Goal: Navigation & Orientation: Find specific page/section

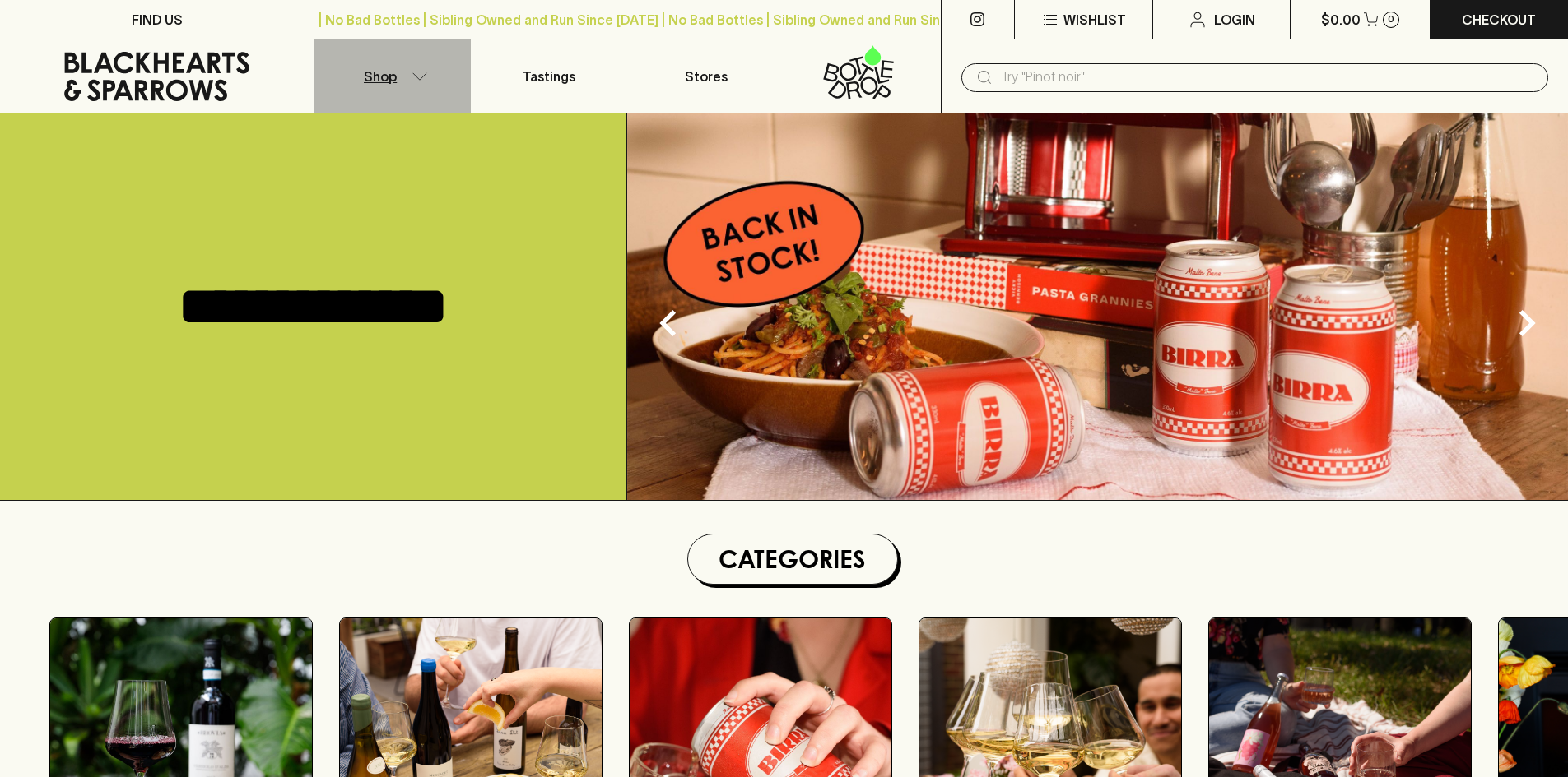
click at [395, 81] on p "Shop" at bounding box center [379, 76] width 33 height 20
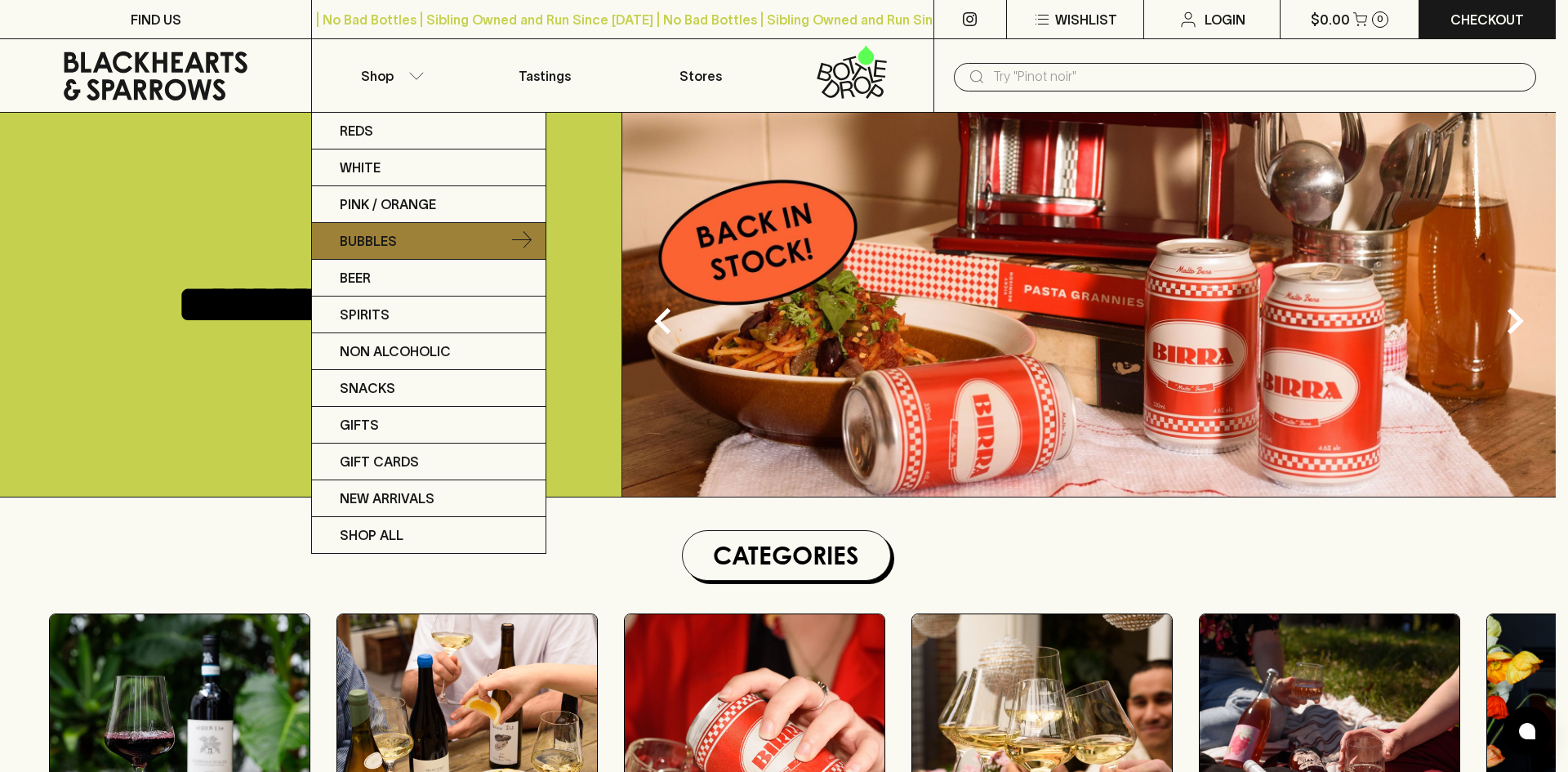
click at [373, 251] on link "Bubbles" at bounding box center [428, 242] width 233 height 37
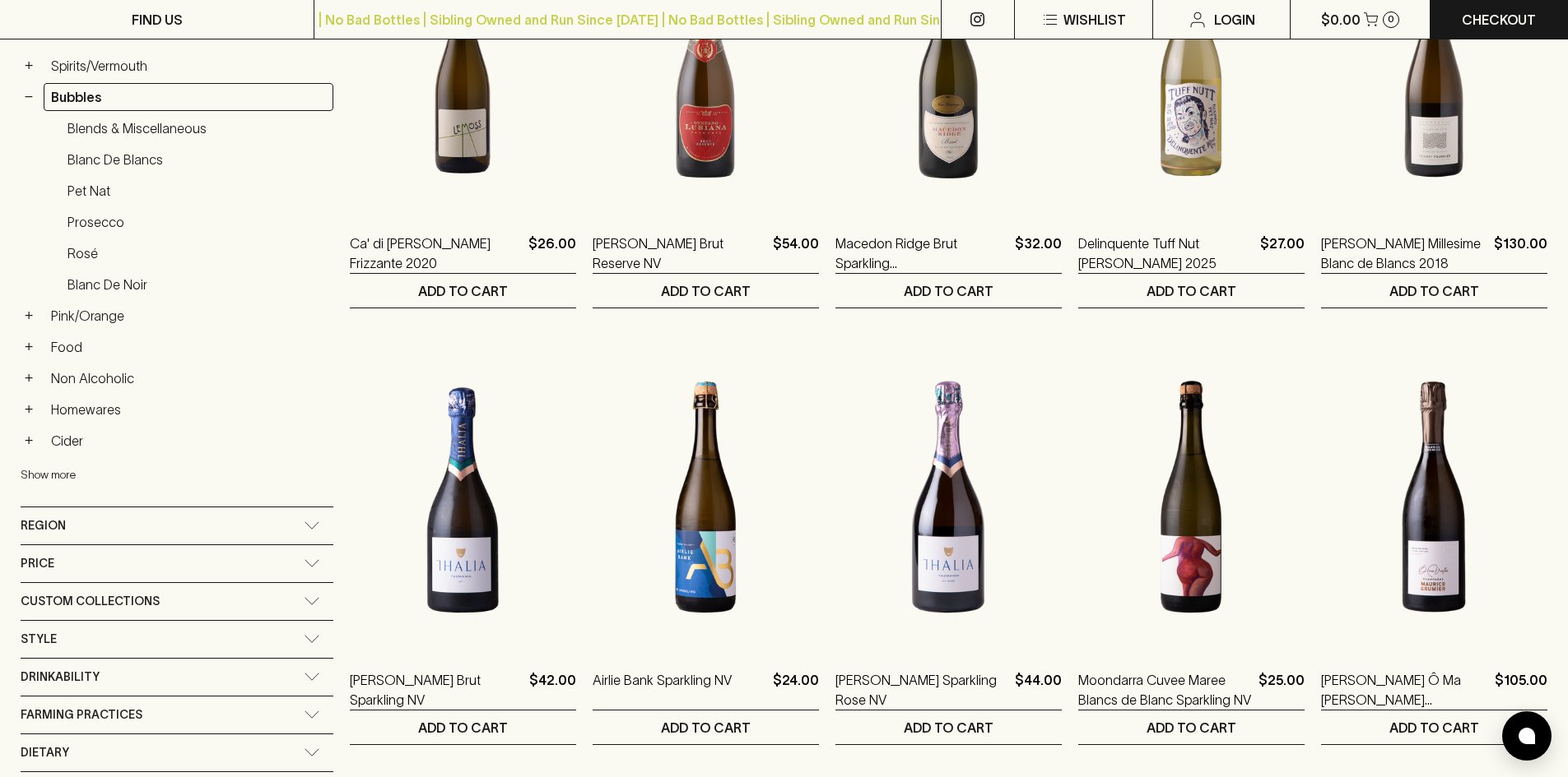
scroll to position [411, 0]
click at [304, 524] on icon at bounding box center [312, 525] width 17 height 8
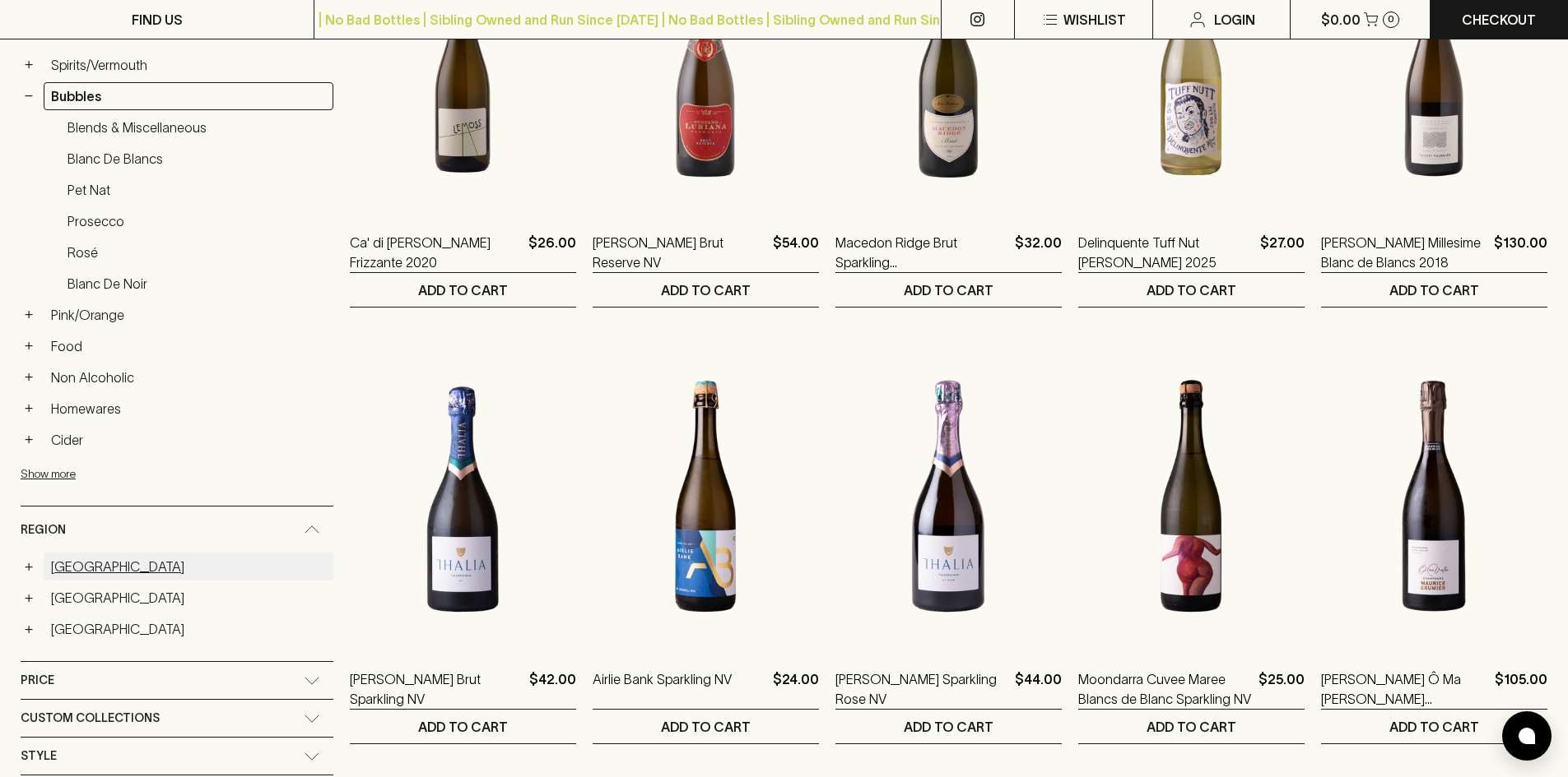
click at [95, 562] on link "[GEOGRAPHIC_DATA]" at bounding box center [188, 566] width 290 height 28
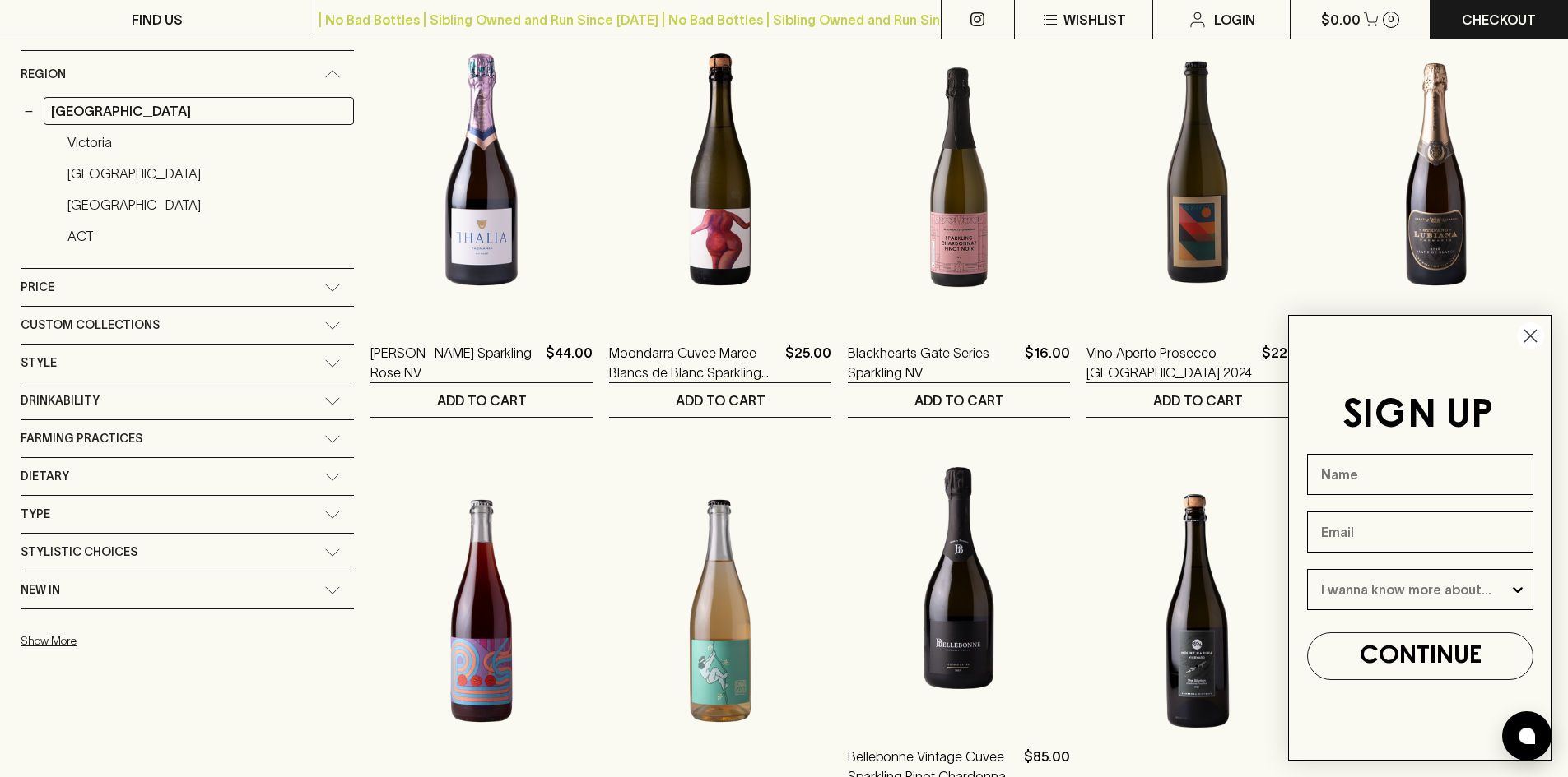
scroll to position [1017, 0]
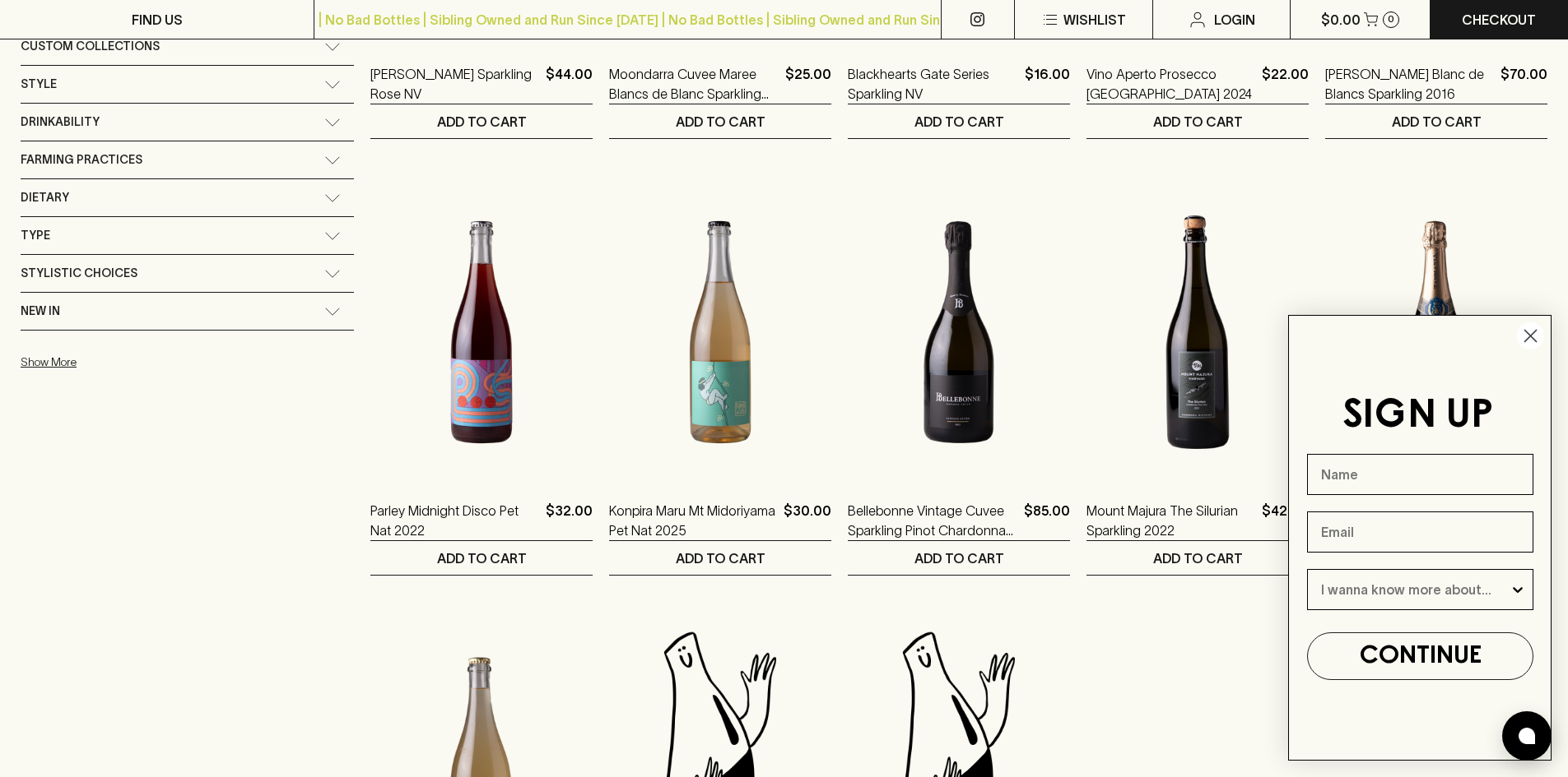
click at [1534, 339] on circle "Close dialog" at bounding box center [1530, 336] width 27 height 27
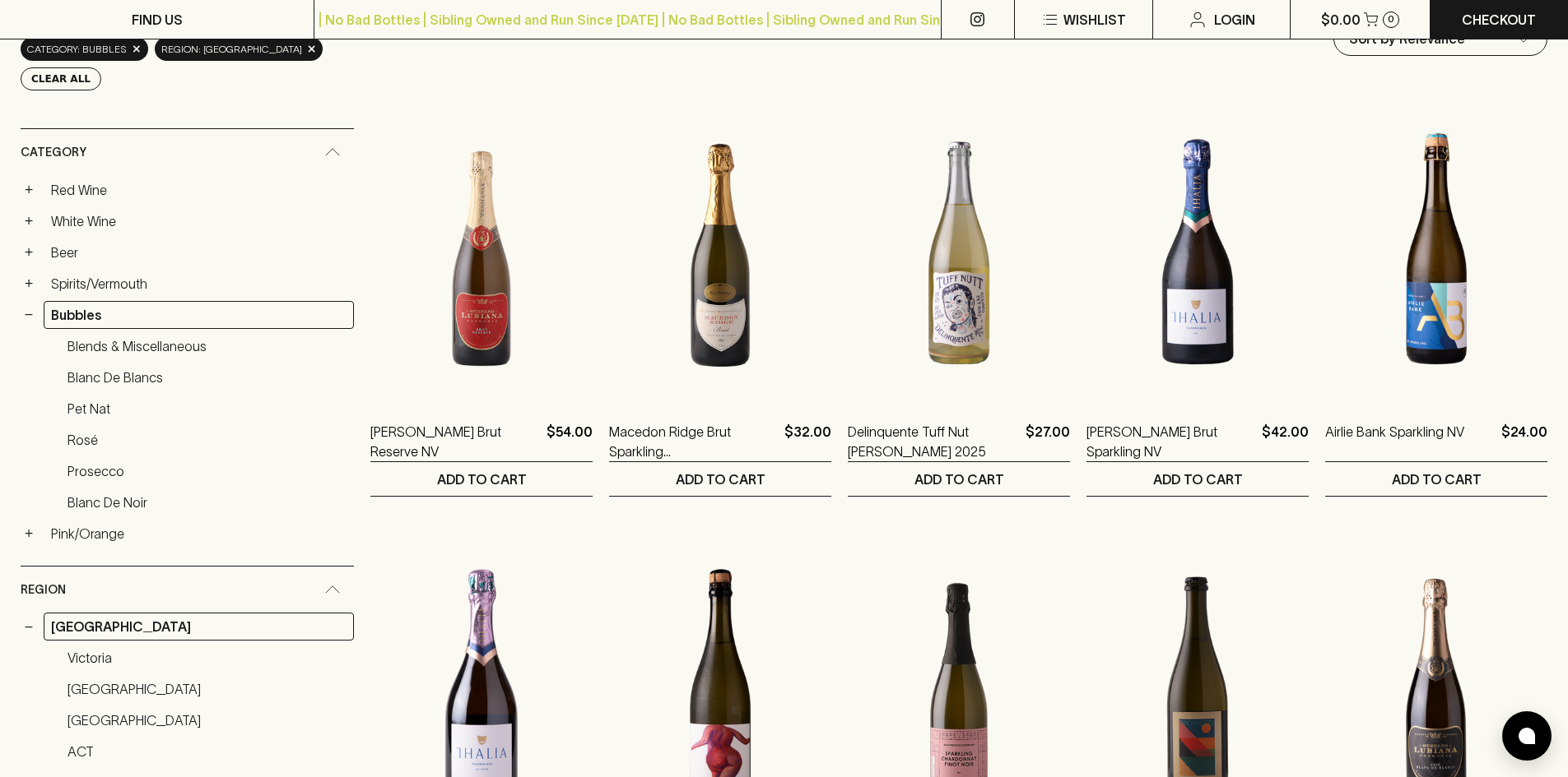
scroll to position [0, 0]
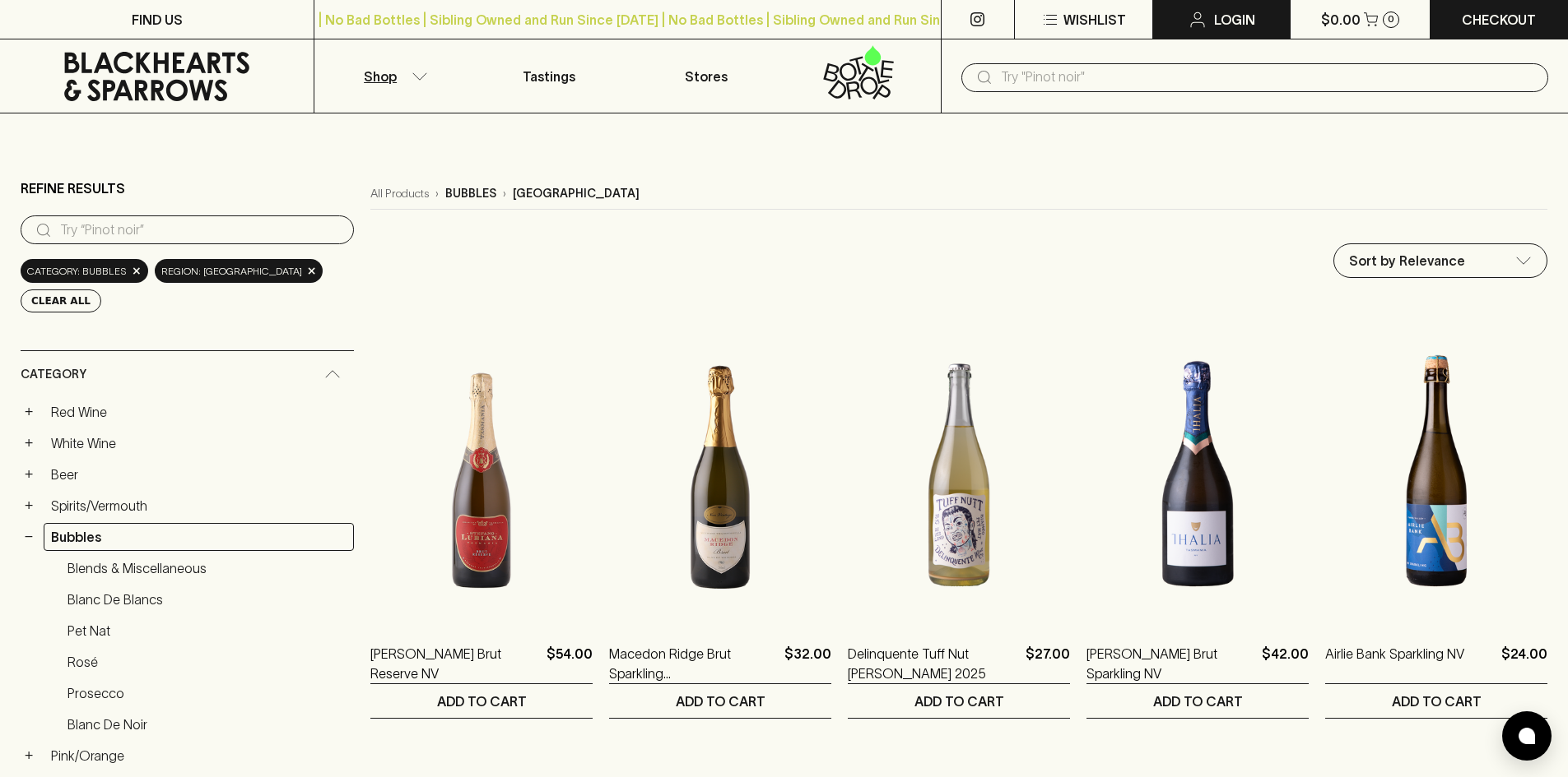
click at [1248, 29] on p "Login" at bounding box center [1234, 20] width 41 height 20
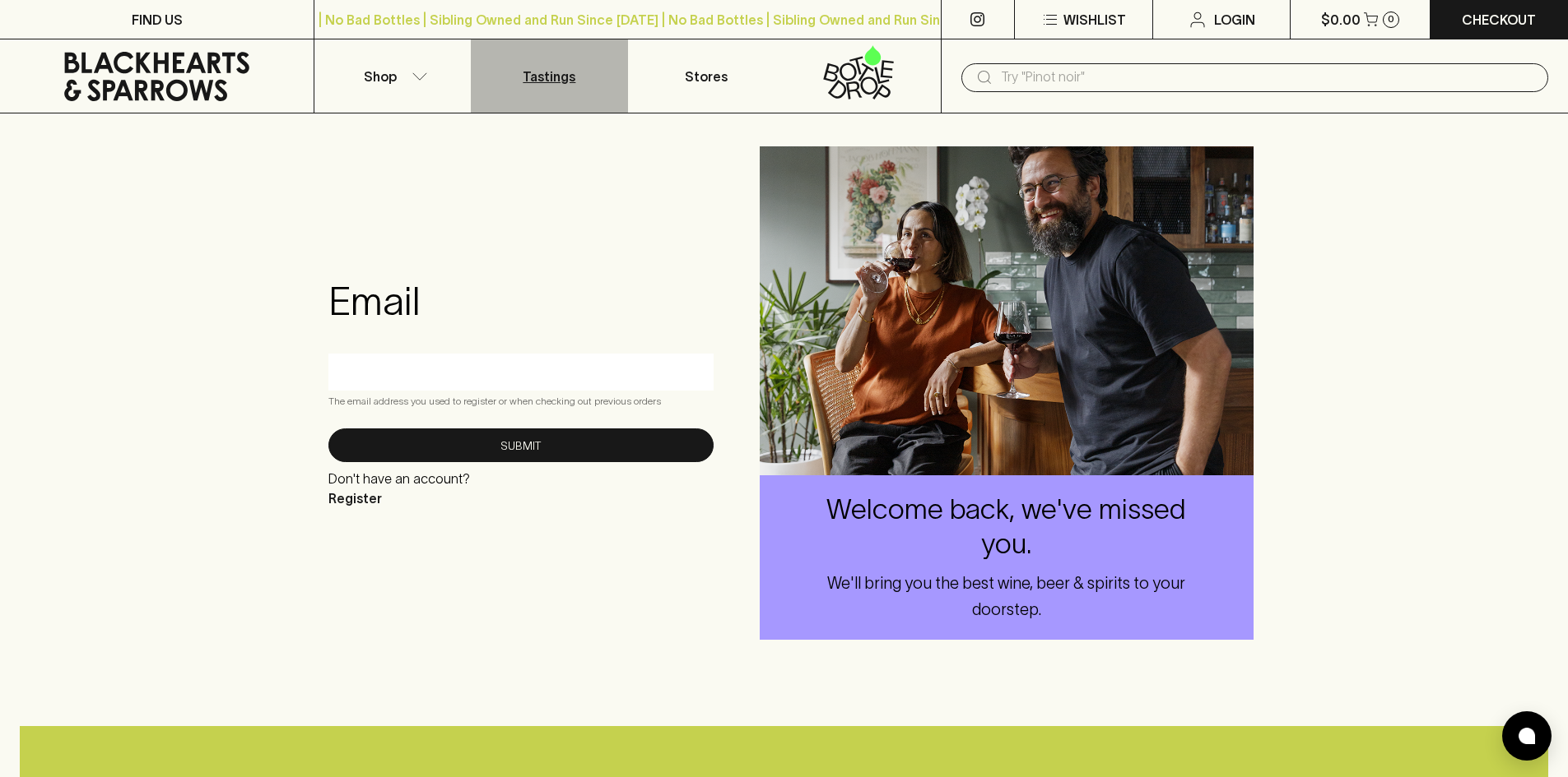
click at [544, 83] on p "Tastings" at bounding box center [549, 76] width 53 height 20
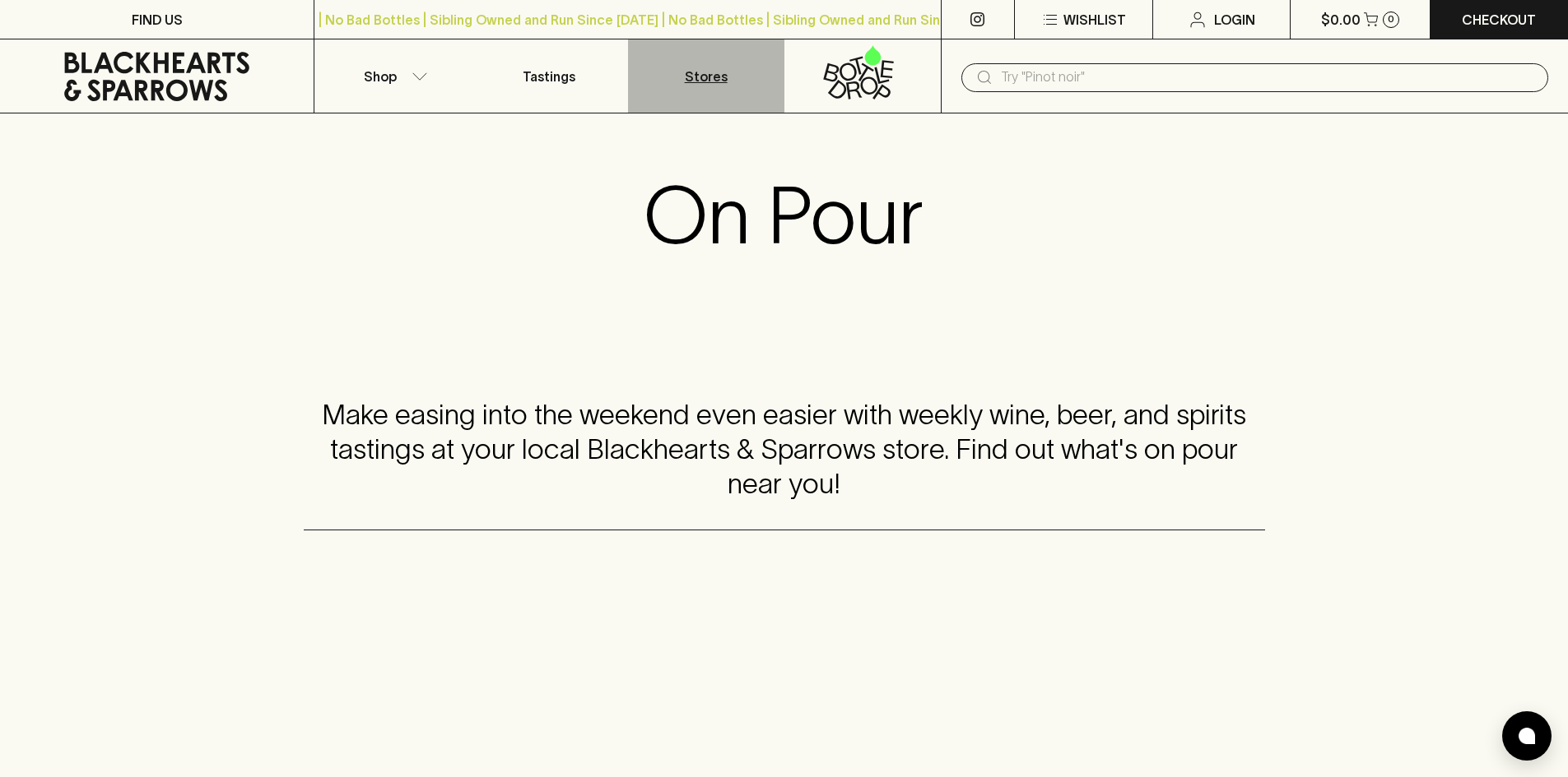
click at [731, 81] on link "Stores" at bounding box center [706, 76] width 156 height 73
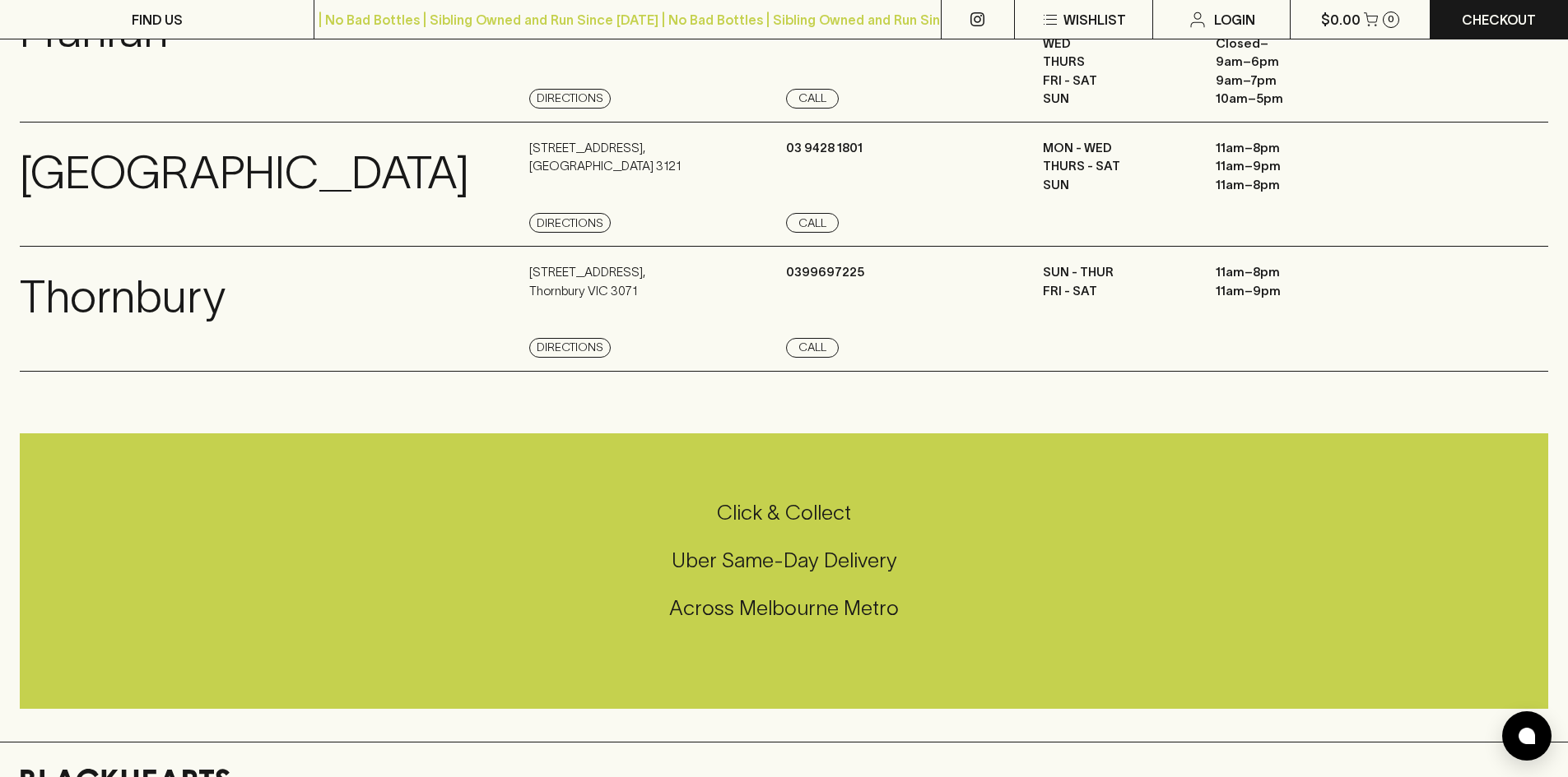
scroll to position [1069, 0]
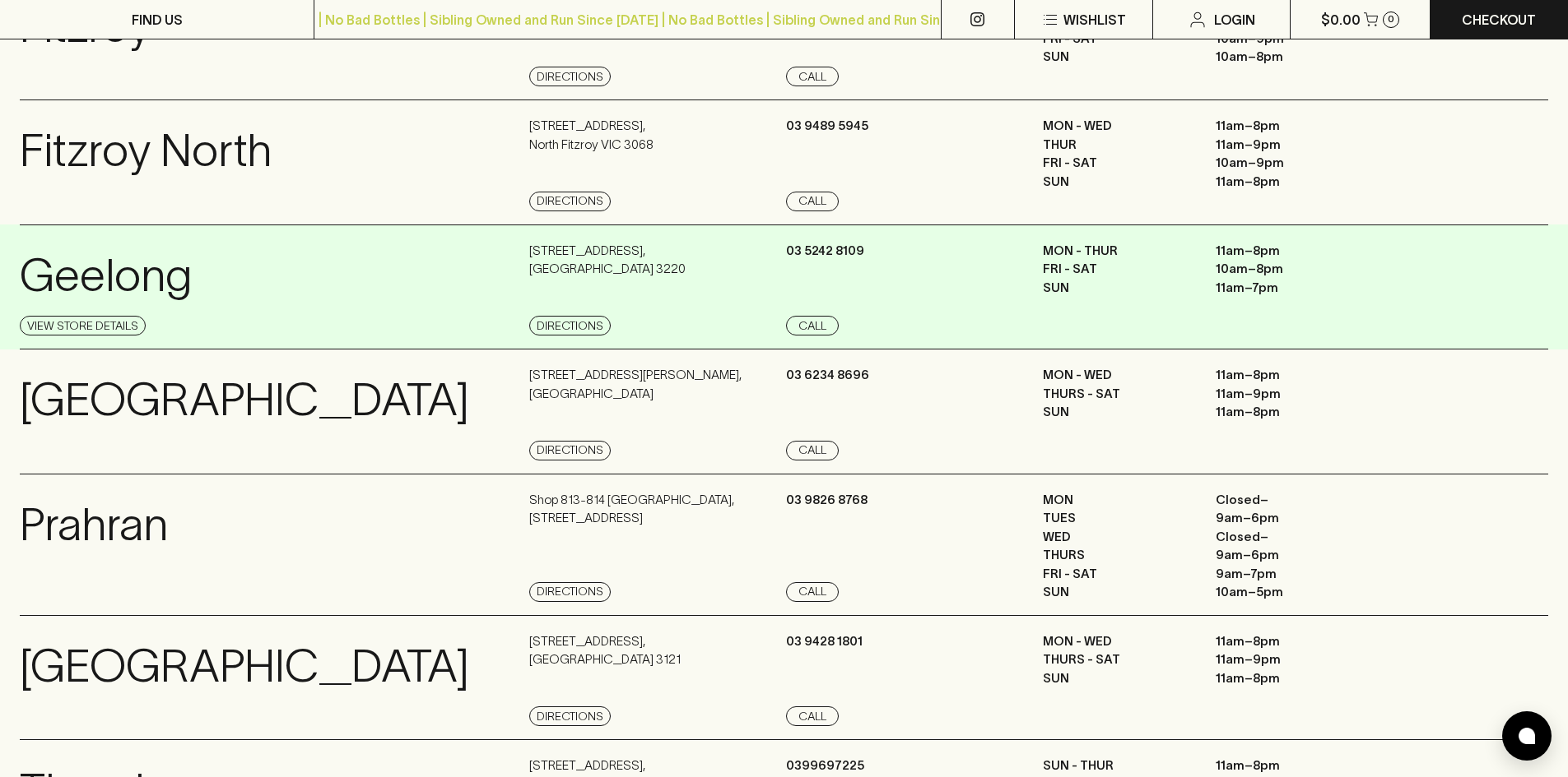
click at [182, 281] on p "Geelong" at bounding box center [106, 275] width 172 height 68
click at [110, 326] on link "View Store Details" at bounding box center [83, 326] width 126 height 20
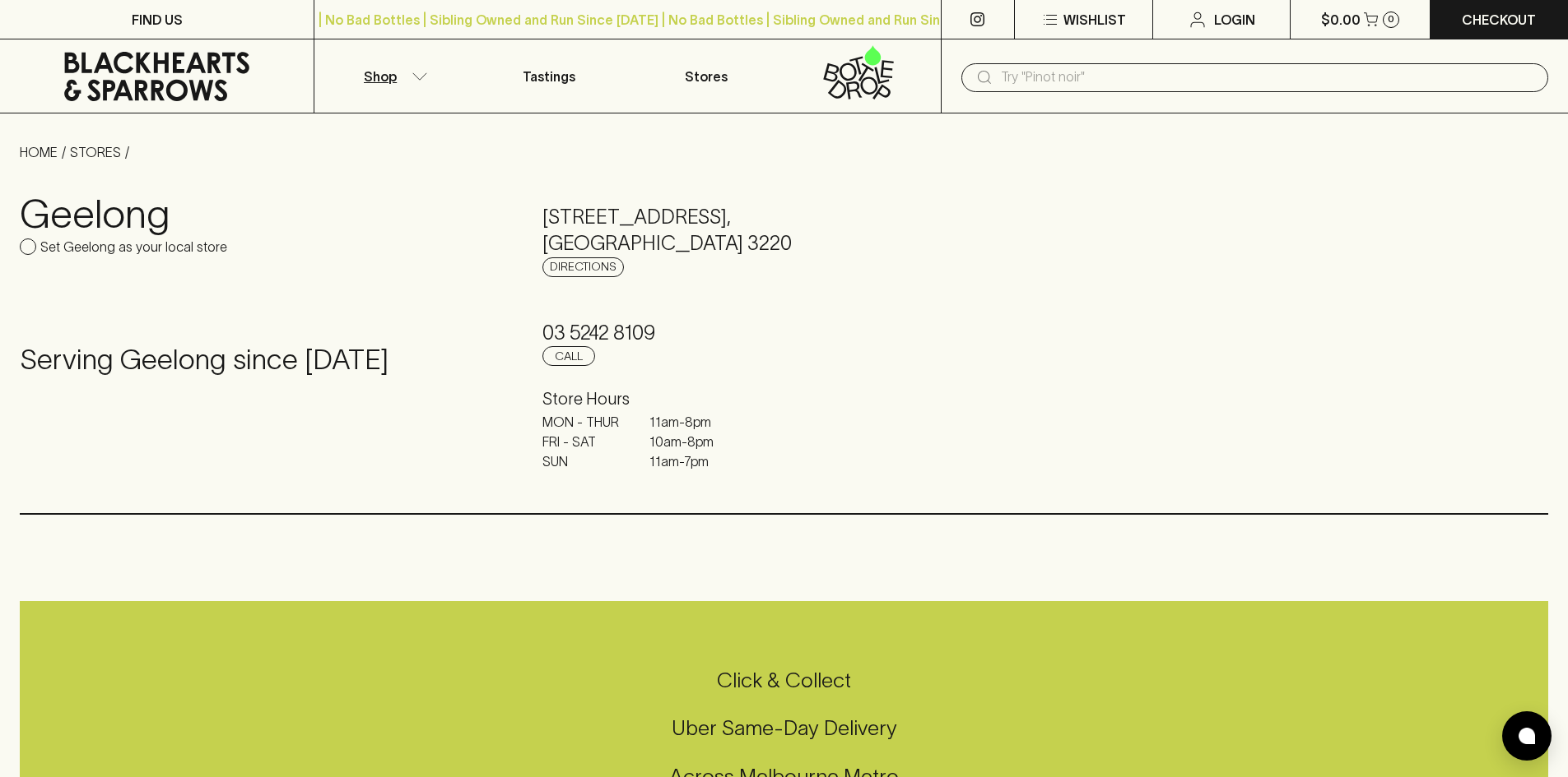
click at [418, 80] on icon "button" at bounding box center [420, 76] width 17 height 8
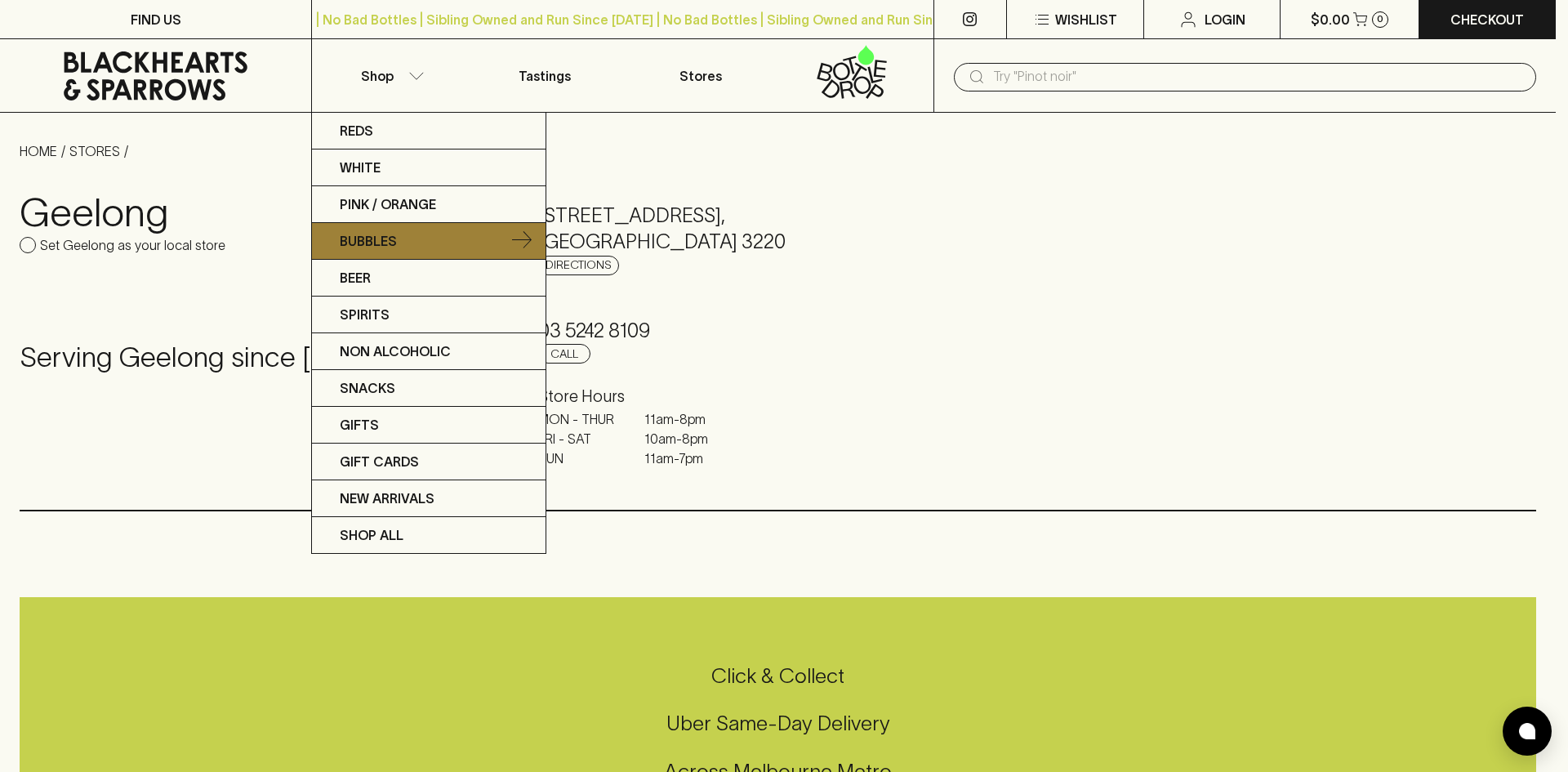
click at [382, 238] on p "Bubbles" at bounding box center [368, 241] width 57 height 20
